Goal: Task Accomplishment & Management: Use online tool/utility

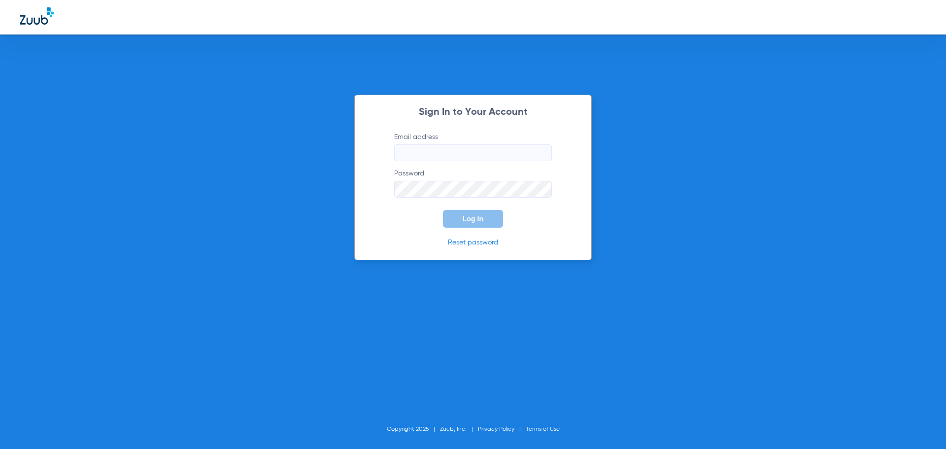
click at [455, 145] on input "Email address" at bounding box center [473, 152] width 158 height 17
click at [487, 150] on input "andreahernandez92" at bounding box center [473, 152] width 158 height 17
type input "andreahernandez92@mydentalmail.com"
click at [443, 210] on button "Log In" at bounding box center [473, 219] width 60 height 18
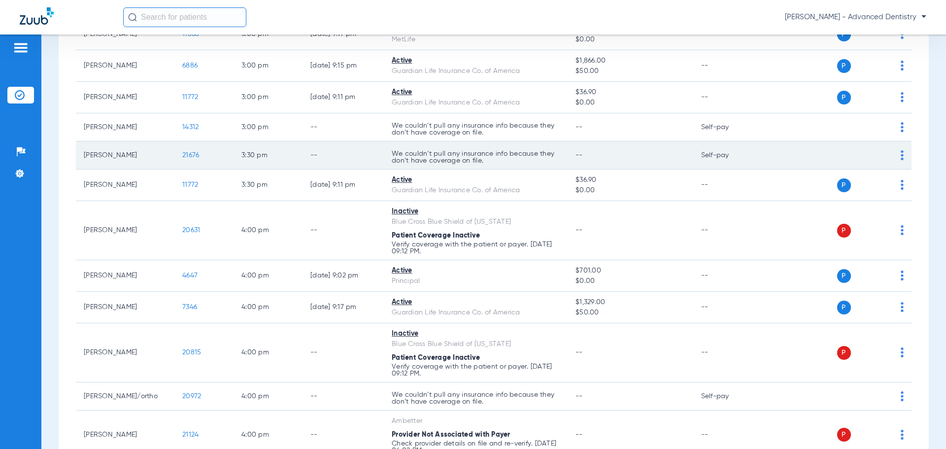
scroll to position [1232, 0]
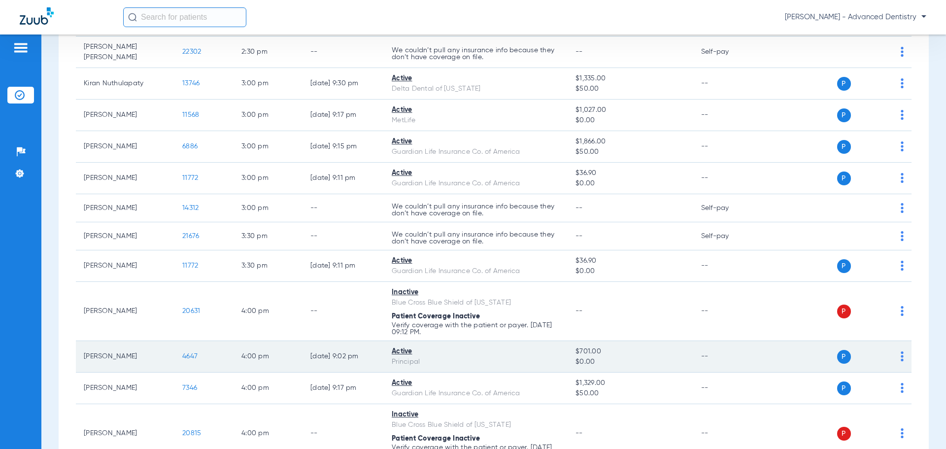
scroll to position [1281, 0]
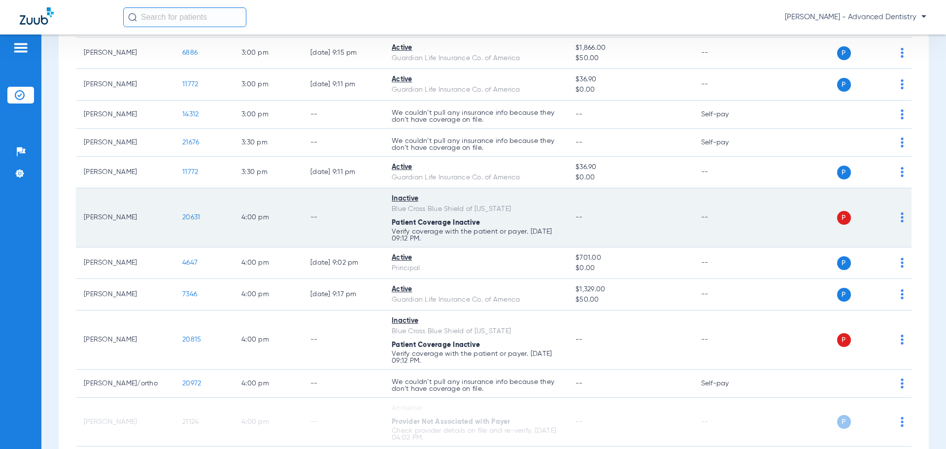
click at [892, 206] on td "P S" at bounding box center [836, 217] width 152 height 59
click at [894, 211] on div "P S" at bounding box center [832, 218] width 144 height 14
click at [900, 212] on img at bounding box center [901, 217] width 3 height 10
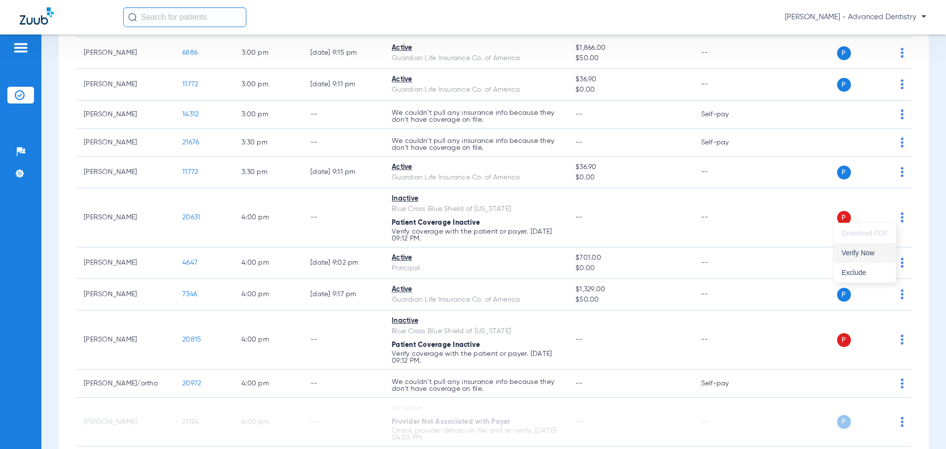
click at [863, 254] on span "Verify Now" at bounding box center [864, 252] width 46 height 7
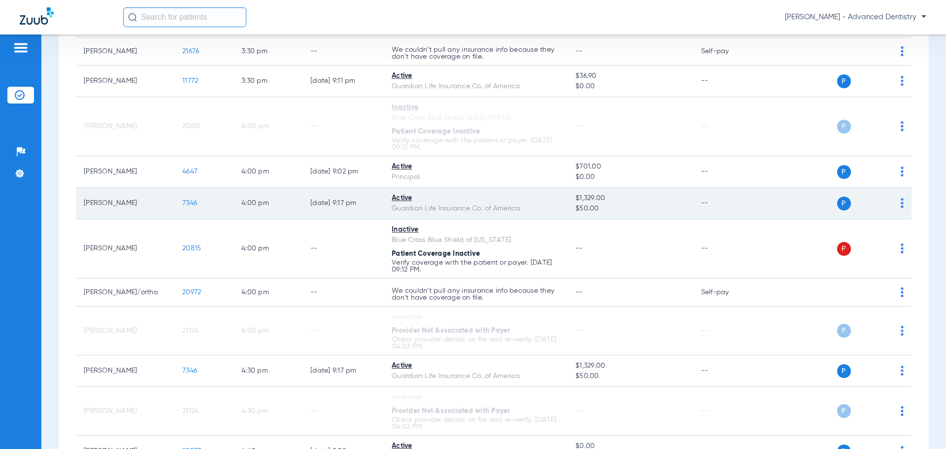
scroll to position [1379, 0]
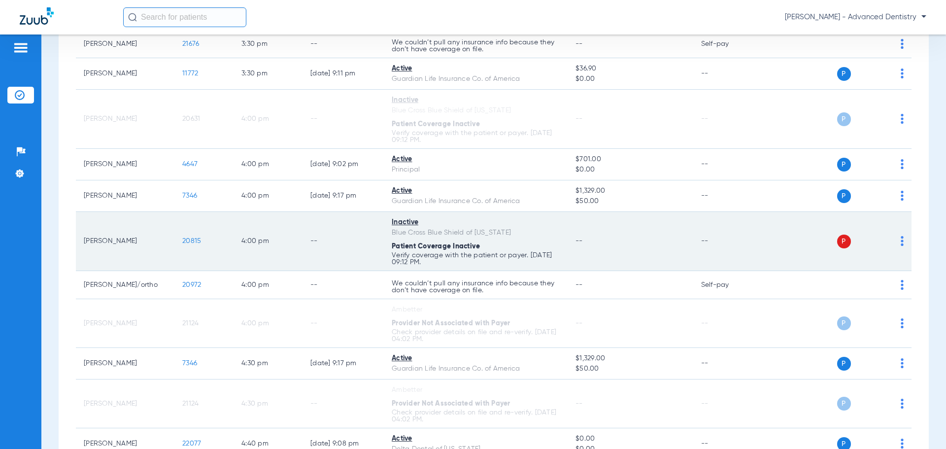
click at [900, 236] on img at bounding box center [901, 241] width 3 height 10
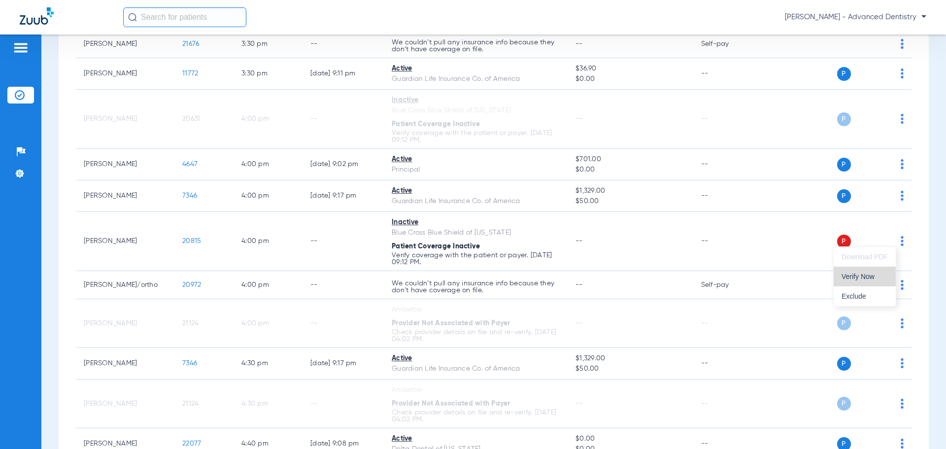
click at [854, 275] on span "Verify Now" at bounding box center [864, 276] width 46 height 7
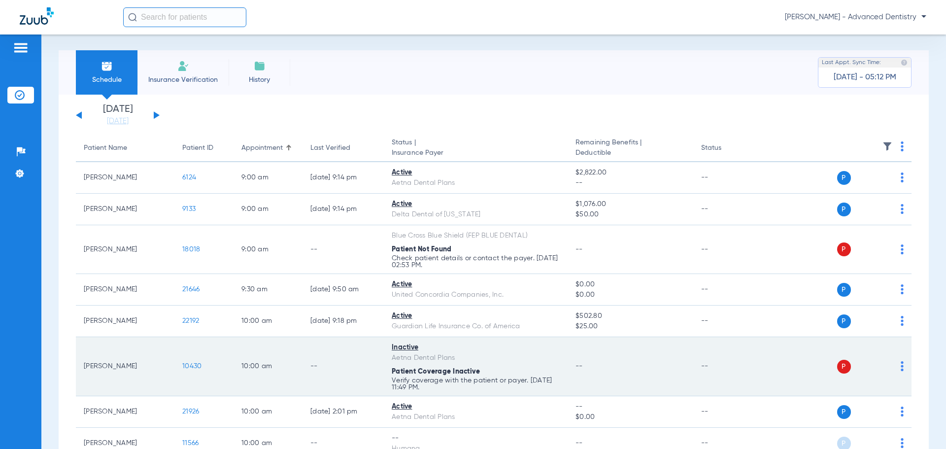
scroll to position [0, 0]
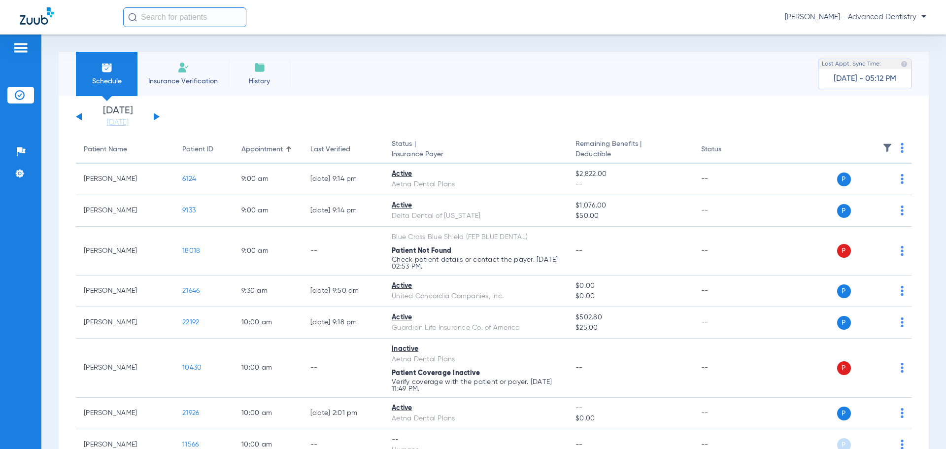
click at [154, 114] on button at bounding box center [157, 116] width 6 height 7
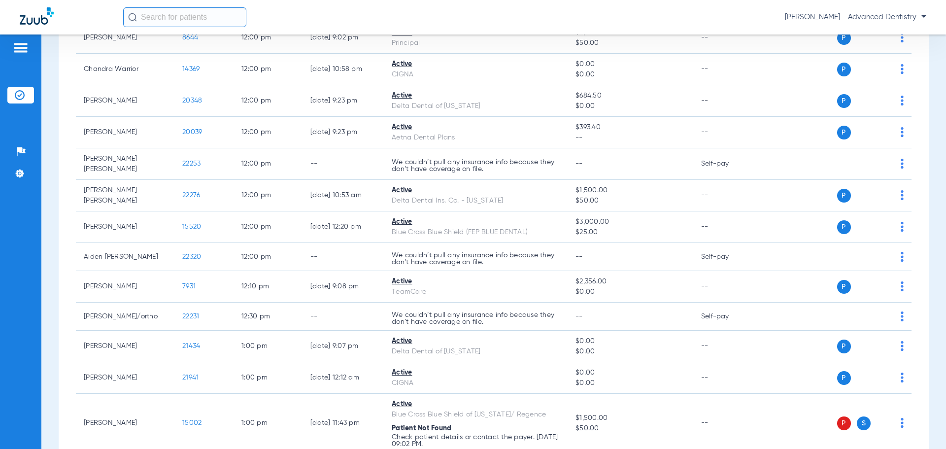
scroll to position [690, 0]
